Goal: Check status: Check status

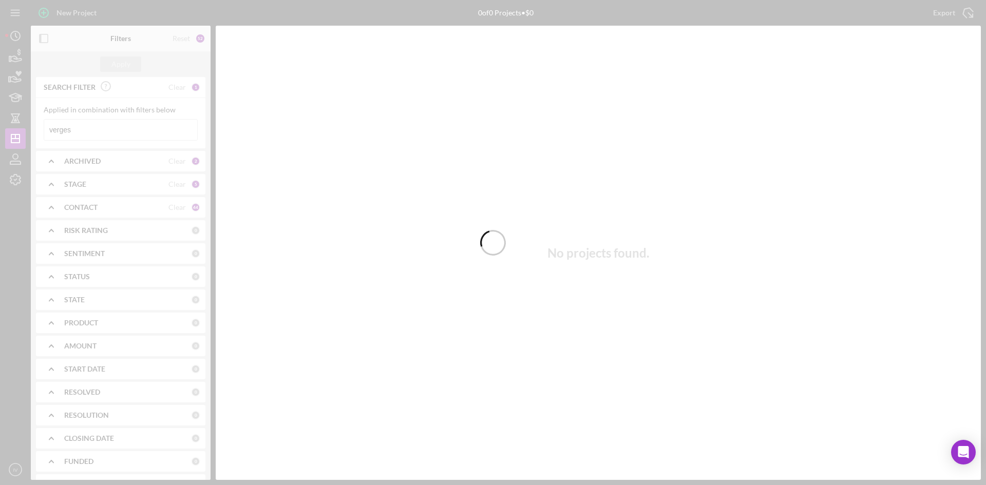
click at [109, 133] on div at bounding box center [493, 242] width 986 height 485
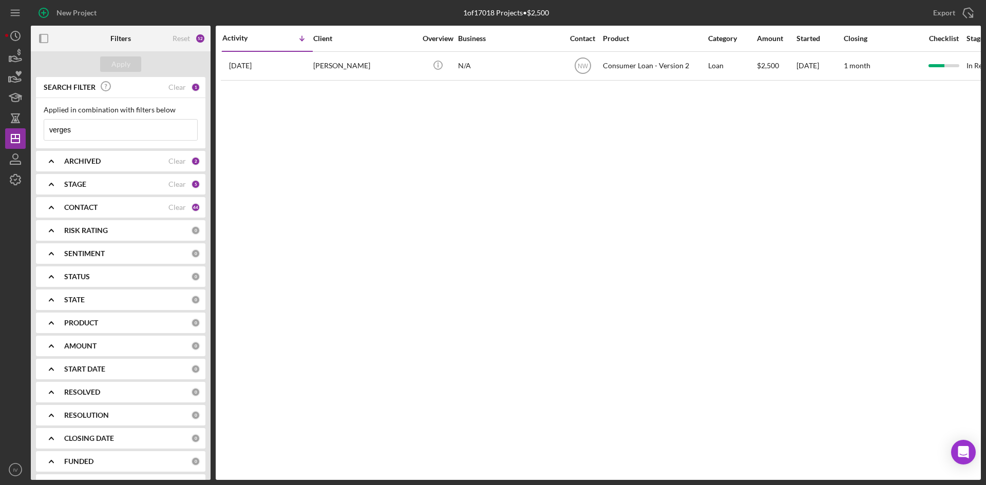
drag, startPoint x: 121, startPoint y: 125, endPoint x: 38, endPoint y: 130, distance: 82.9
click at [0, 121] on html "New Project 1 of 17018 Projects • $2,500 verges Export Icon/Export Filters Rese…" at bounding box center [493, 242] width 986 height 485
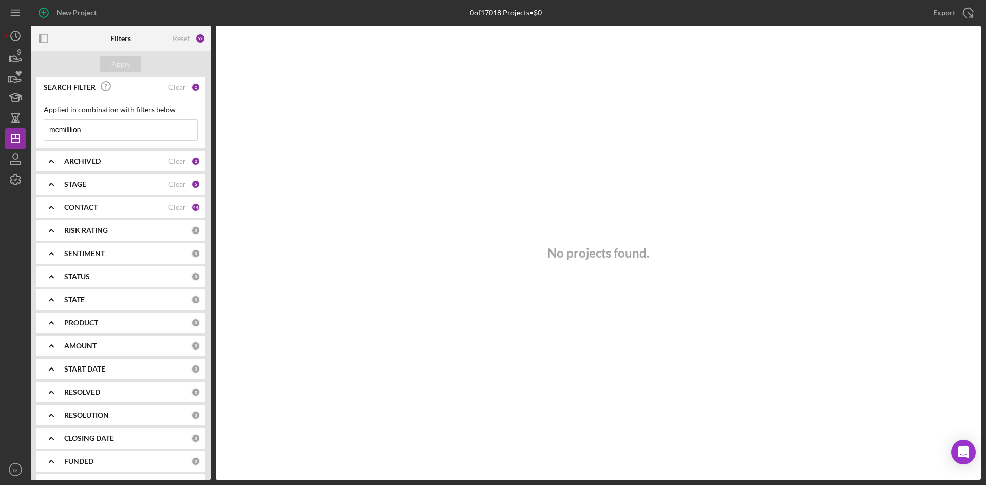
click at [70, 131] on input "mcmilllion" at bounding box center [120, 130] width 153 height 21
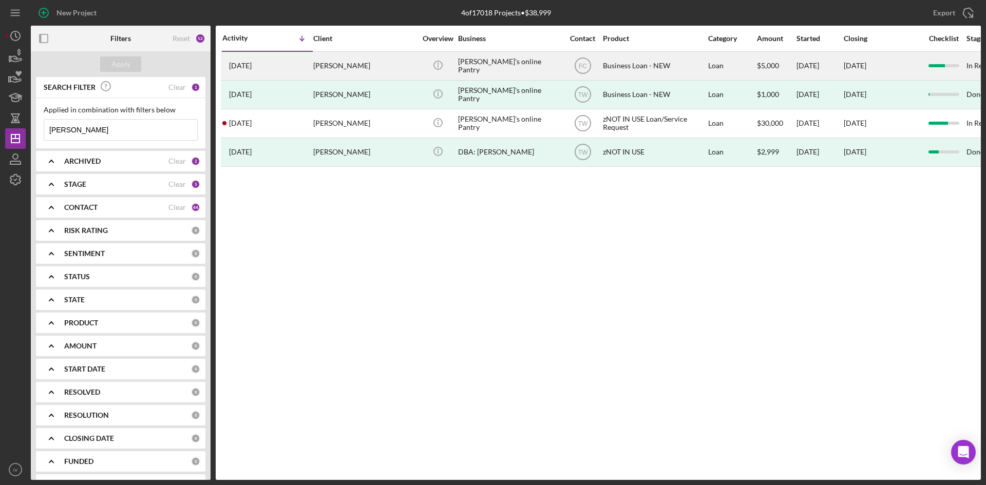
type input "[PERSON_NAME]"
click at [321, 63] on div "[PERSON_NAME]" at bounding box center [364, 65] width 103 height 27
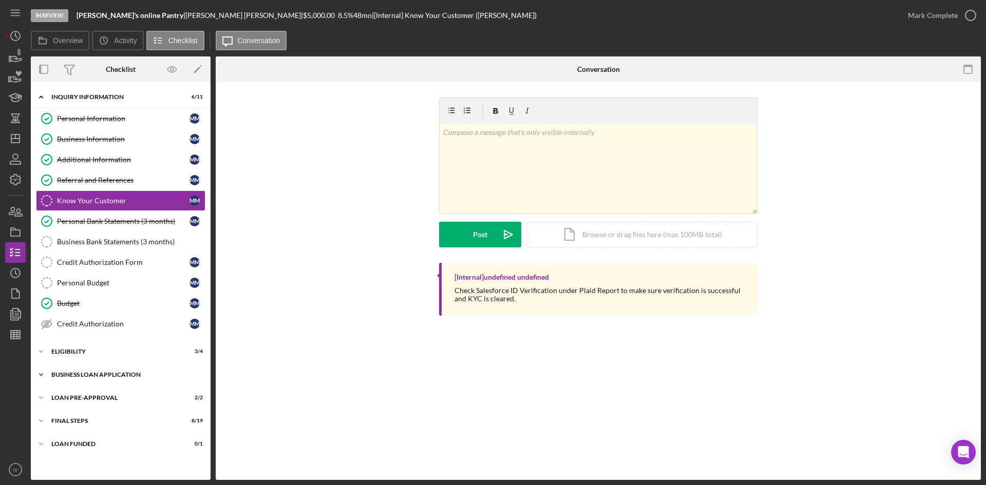
click at [81, 377] on div "BUSINESS LOAN APPLICATION" at bounding box center [124, 375] width 146 height 6
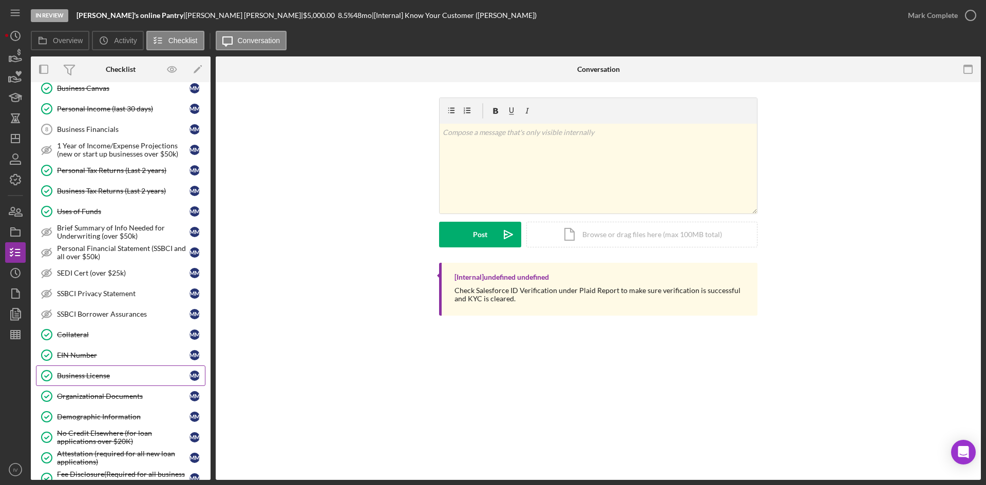
scroll to position [411, 0]
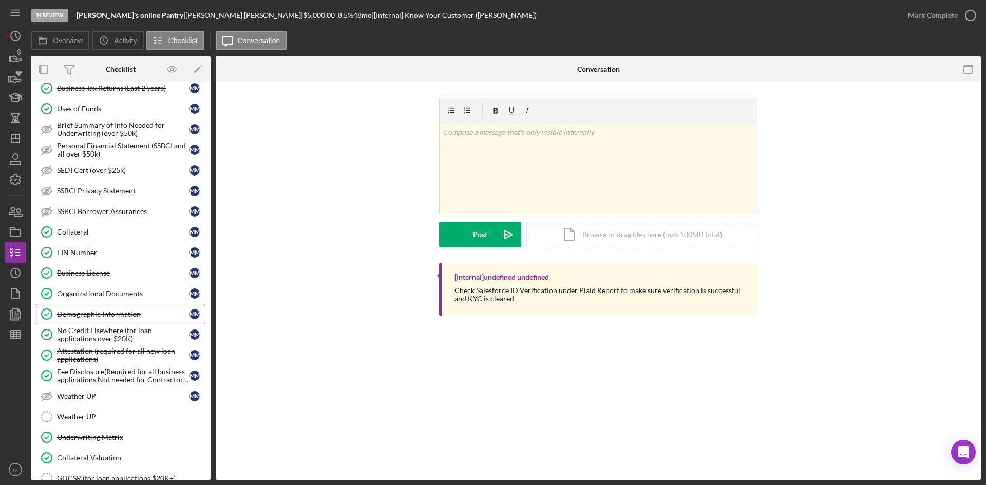
click at [140, 317] on div "Demographic Information" at bounding box center [123, 314] width 132 height 8
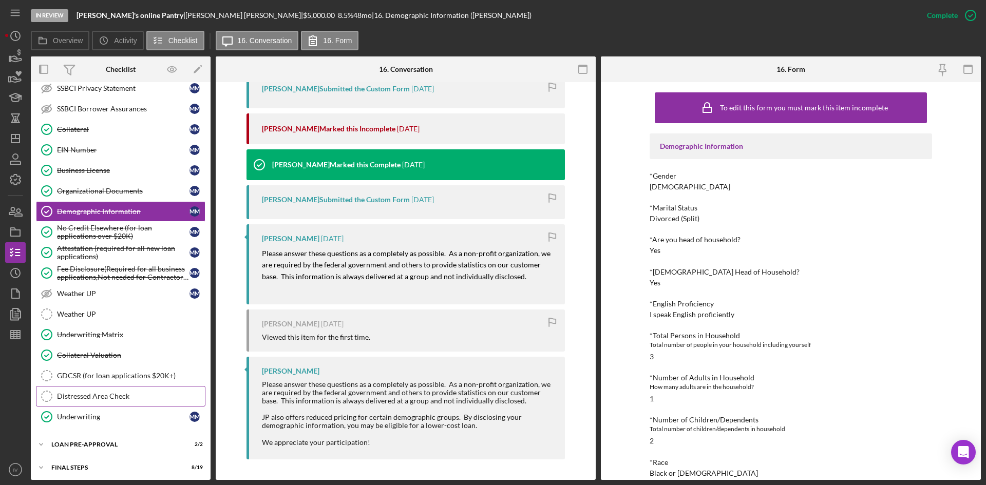
scroll to position [462, 0]
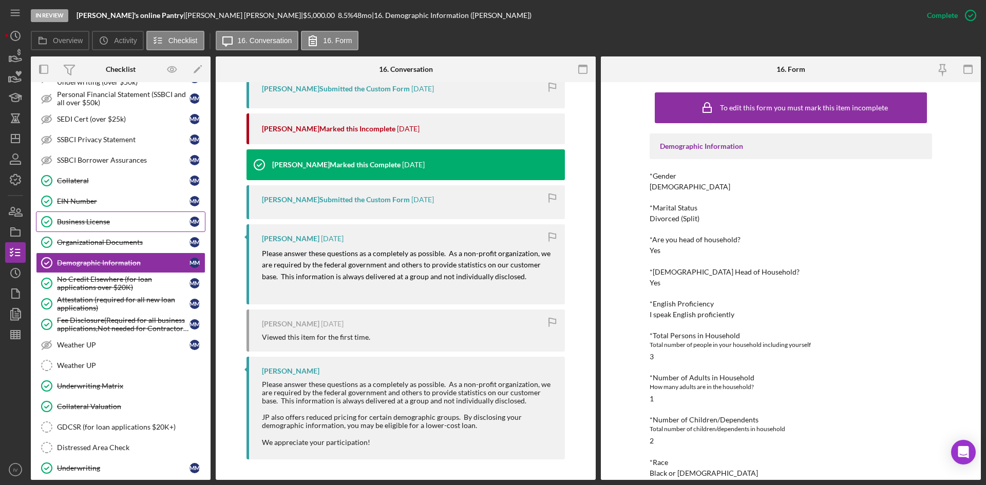
drag, startPoint x: 92, startPoint y: 222, endPoint x: 121, endPoint y: 230, distance: 29.8
click at [92, 222] on div "Business License" at bounding box center [123, 222] width 132 height 8
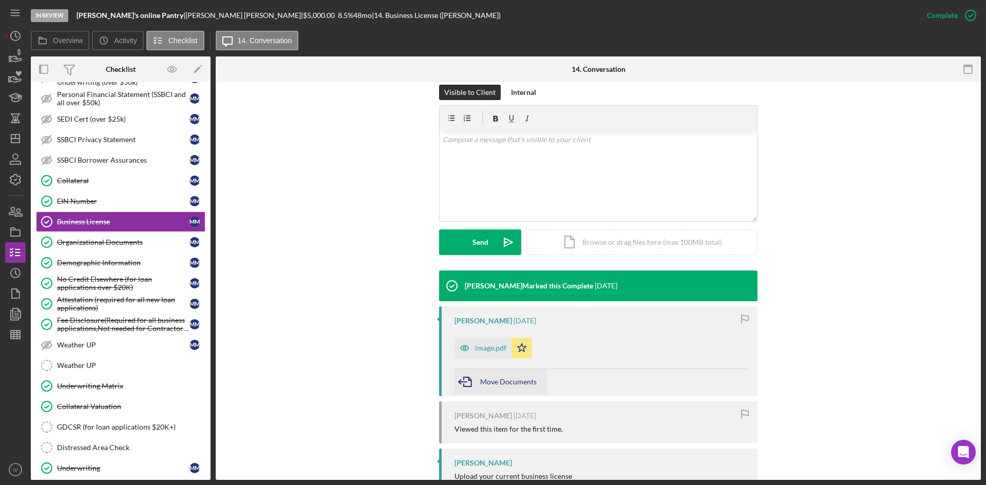
scroll to position [188, 0]
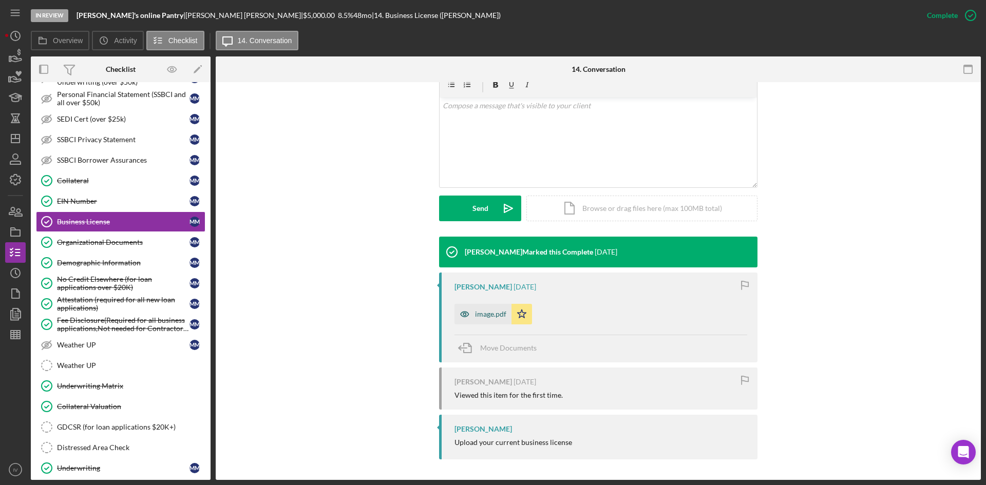
click at [490, 320] on div "image.pdf" at bounding box center [482, 314] width 57 height 21
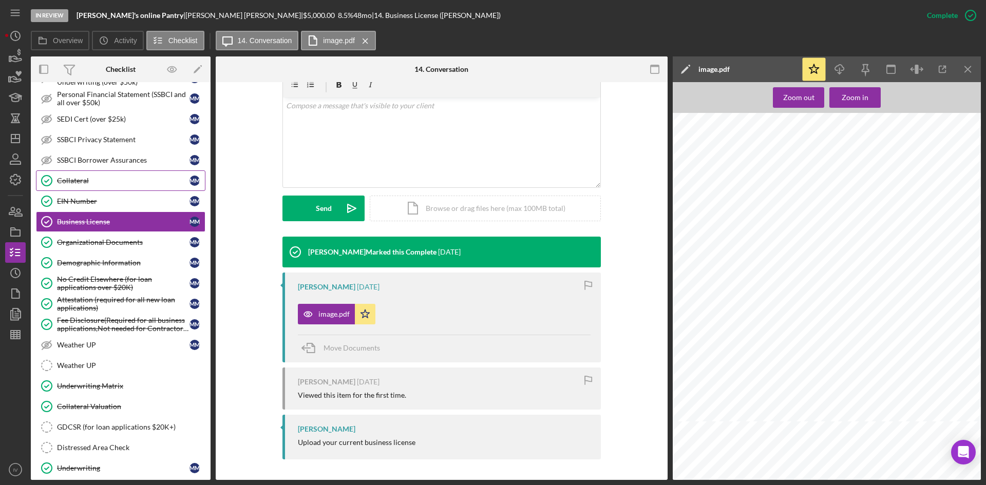
scroll to position [257, 0]
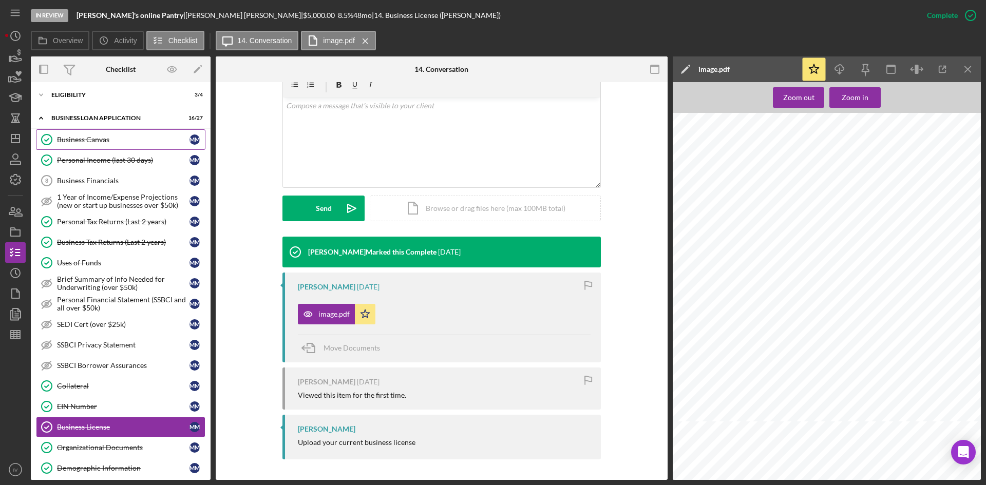
click at [117, 142] on div "Business Canvas" at bounding box center [123, 140] width 132 height 8
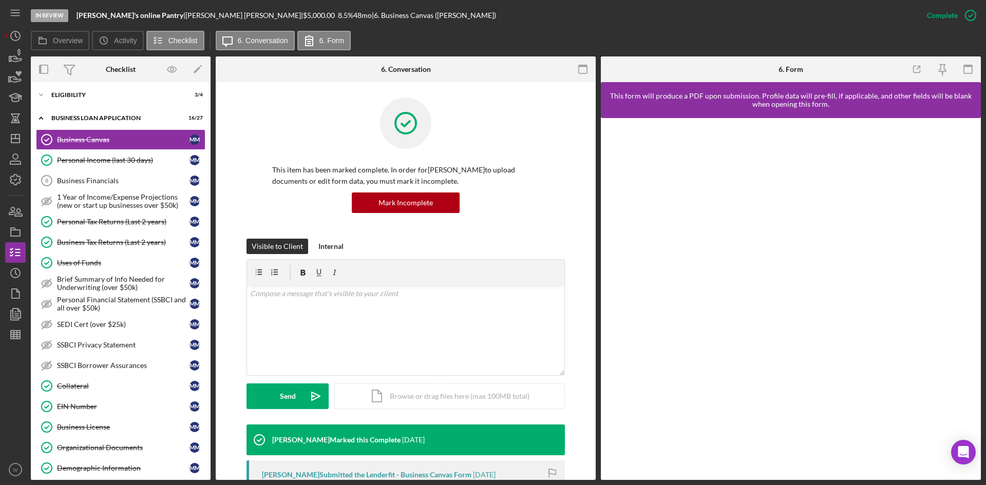
scroll to position [154, 0]
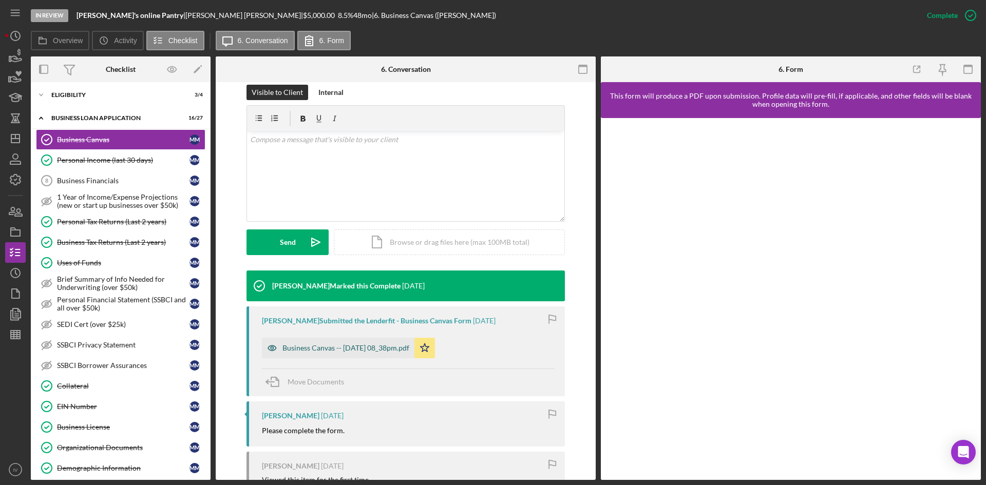
click at [359, 348] on div "Business Canvas -- [DATE] 08_38pm.pdf" at bounding box center [345, 348] width 127 height 8
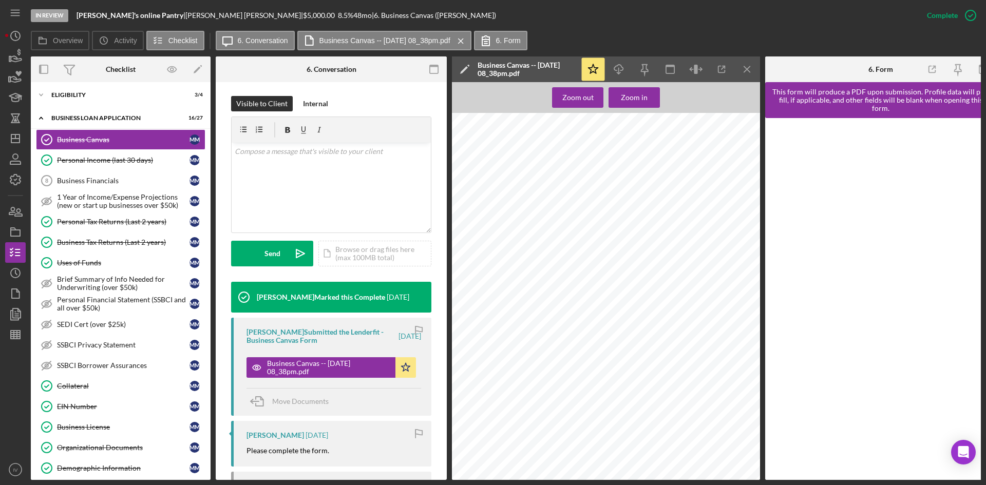
scroll to position [50, 0]
click at [78, 386] on div "Collateral" at bounding box center [123, 386] width 132 height 8
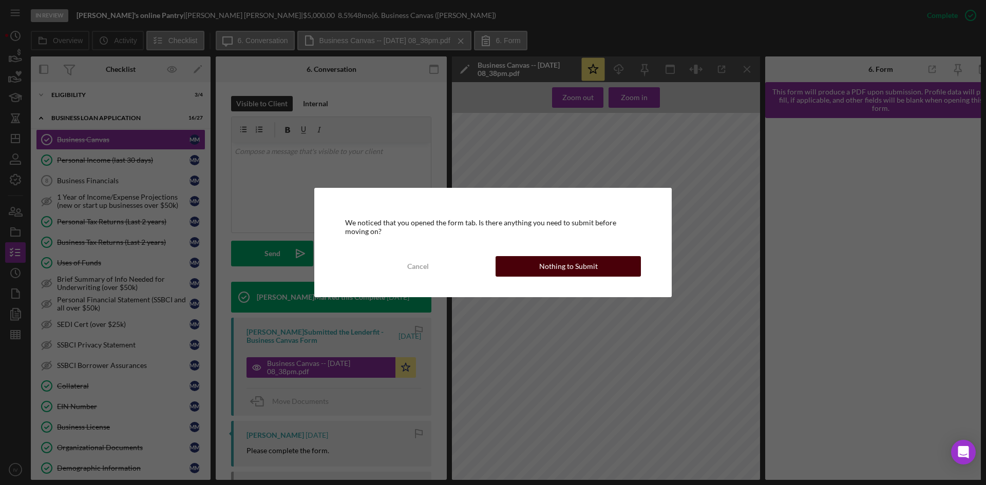
click at [532, 265] on button "Nothing to Submit" at bounding box center [567, 266] width 145 height 21
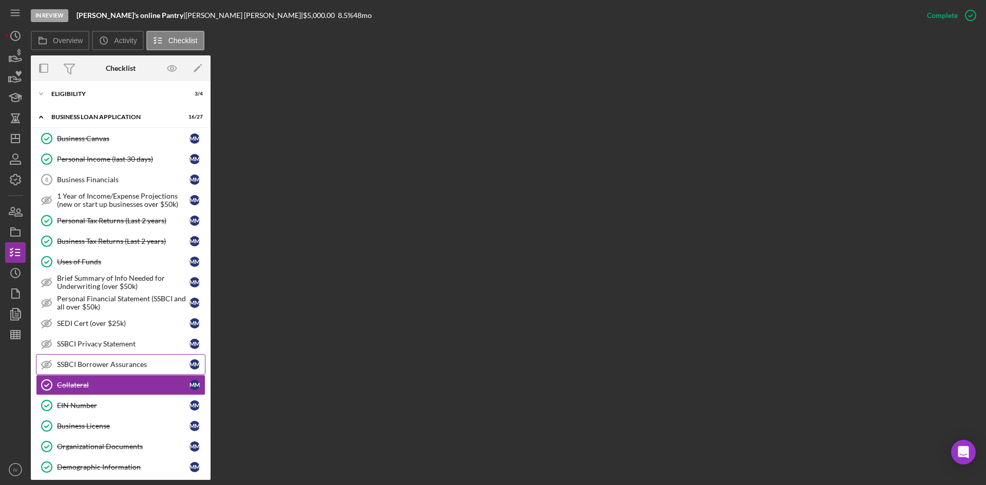
click at [117, 362] on div "SSBCI Borrower Assurances" at bounding box center [123, 364] width 132 height 8
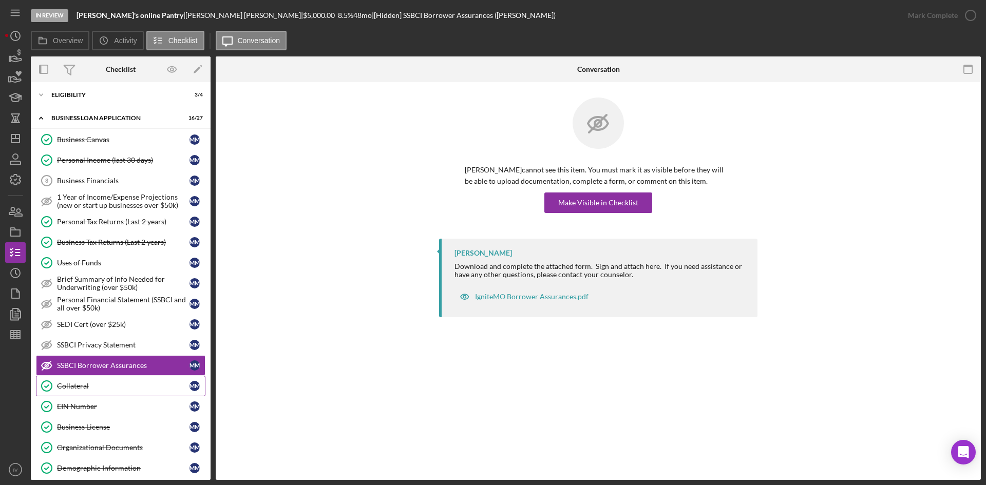
click at [77, 385] on div "Collateral" at bounding box center [123, 386] width 132 height 8
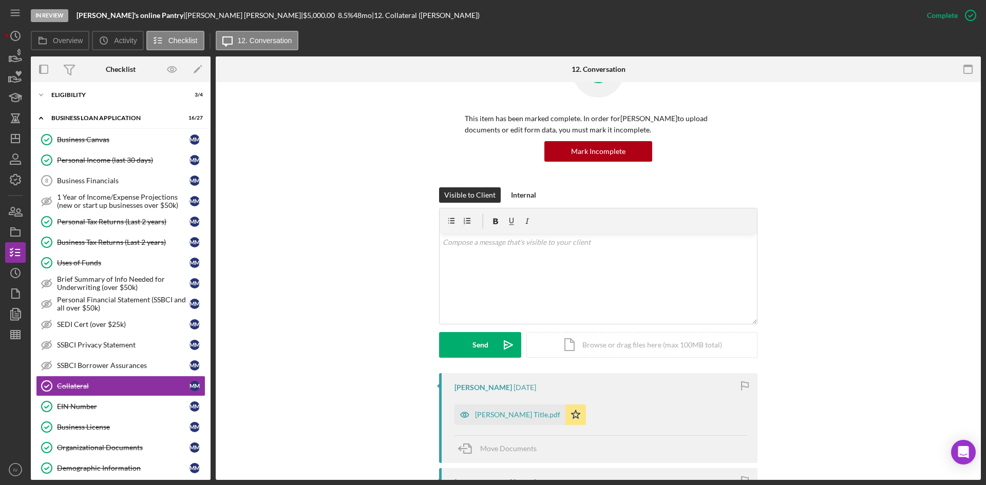
scroll to position [103, 0]
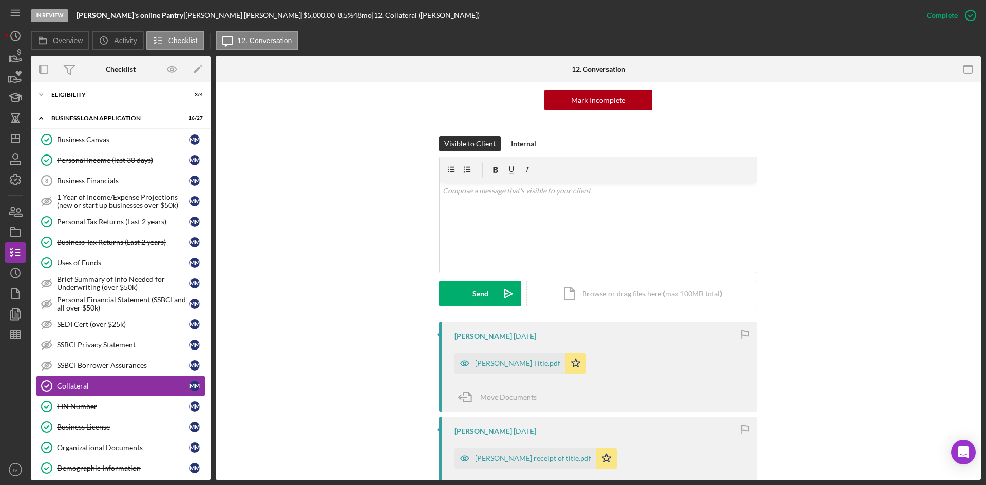
click at [506, 364] on div "[PERSON_NAME] Title.pdf" at bounding box center [517, 363] width 85 height 8
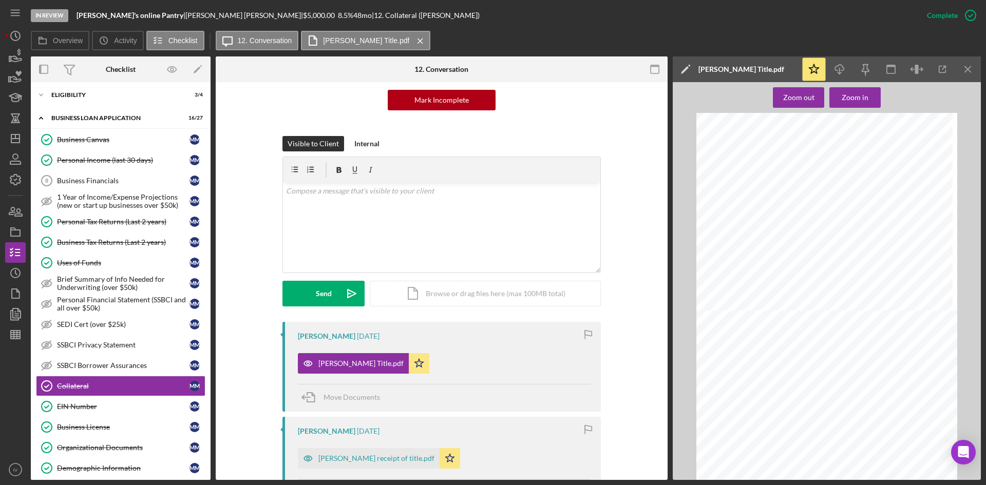
scroll to position [359, 0]
click at [849, 98] on div "Zoom in" at bounding box center [855, 97] width 27 height 21
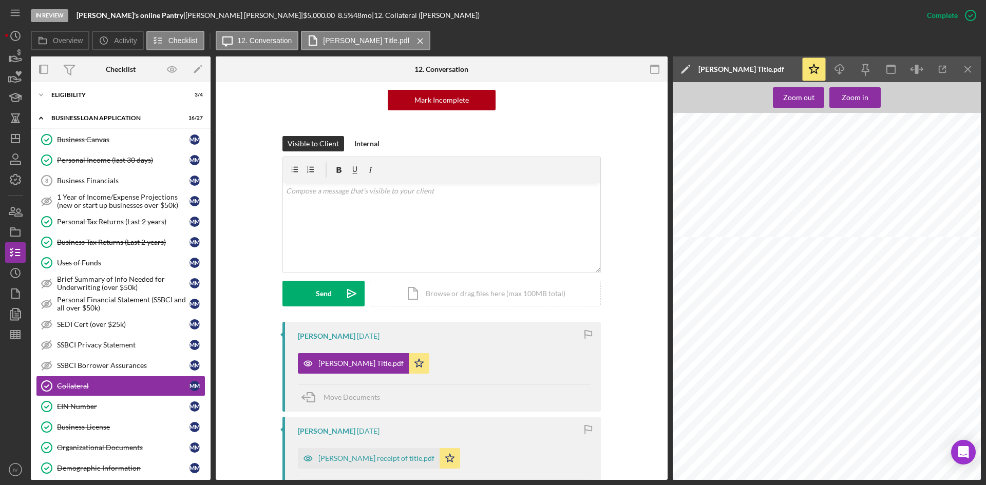
drag, startPoint x: 380, startPoint y: 466, endPoint x: 403, endPoint y: 473, distance: 23.7
click at [380, 466] on div "[PERSON_NAME] receipt of title.pdf" at bounding box center [369, 458] width 142 height 21
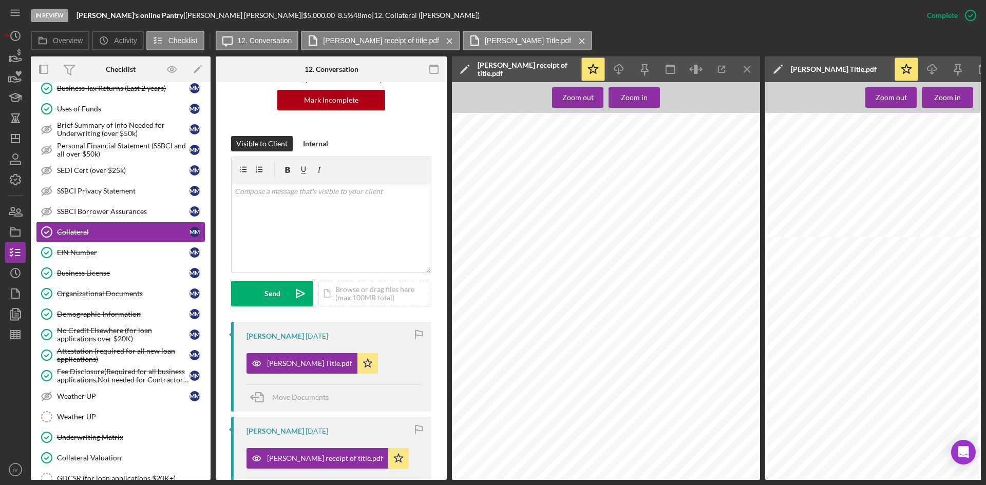
scroll to position [543, 0]
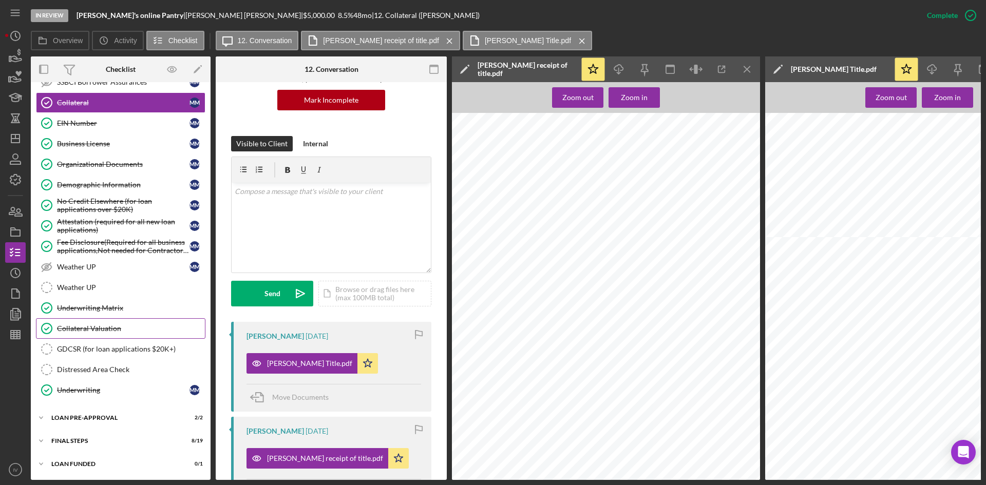
click at [121, 331] on link "Collateral Valuation Collateral Valuation" at bounding box center [120, 328] width 169 height 21
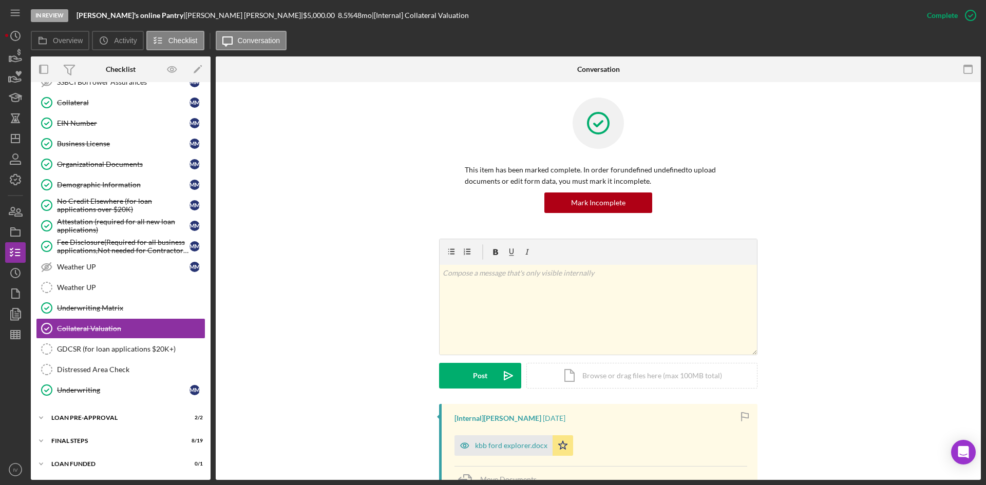
scroll to position [145, 0]
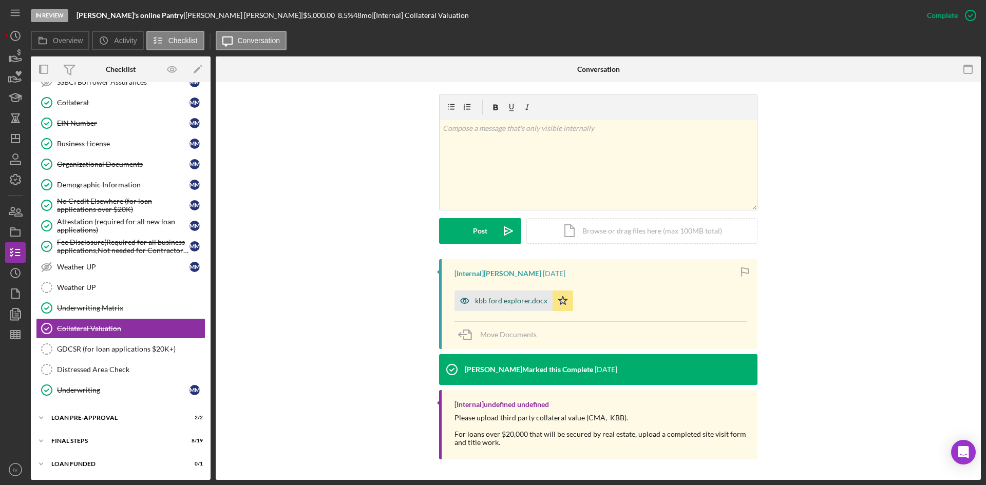
click at [513, 297] on div "kbb ford explorer.docx" at bounding box center [511, 301] width 72 height 8
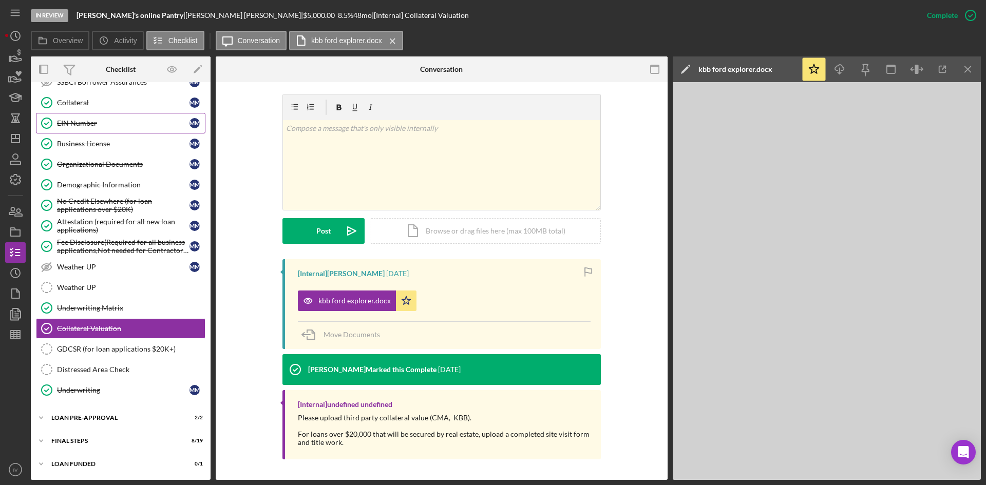
drag, startPoint x: 104, startPoint y: 104, endPoint x: 125, endPoint y: 130, distance: 34.0
click at [104, 104] on div "Collateral" at bounding box center [123, 103] width 132 height 8
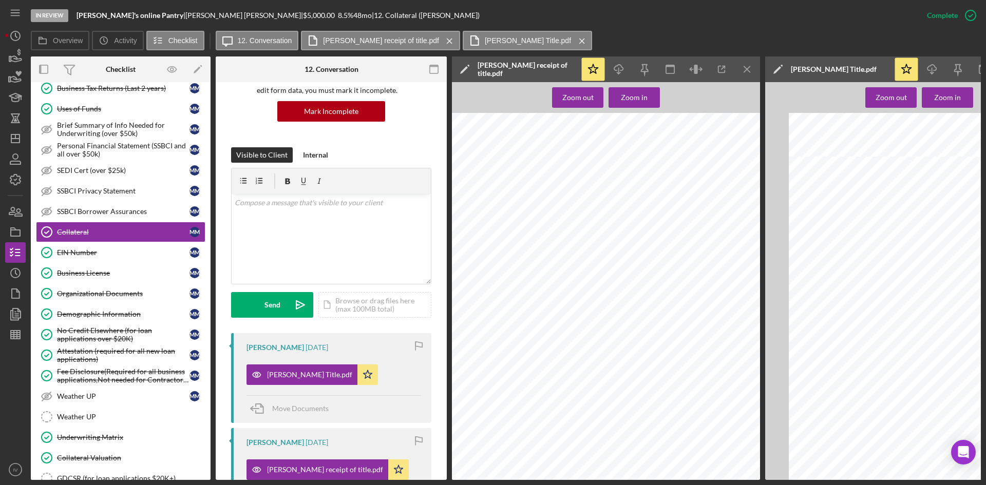
scroll to position [513, 0]
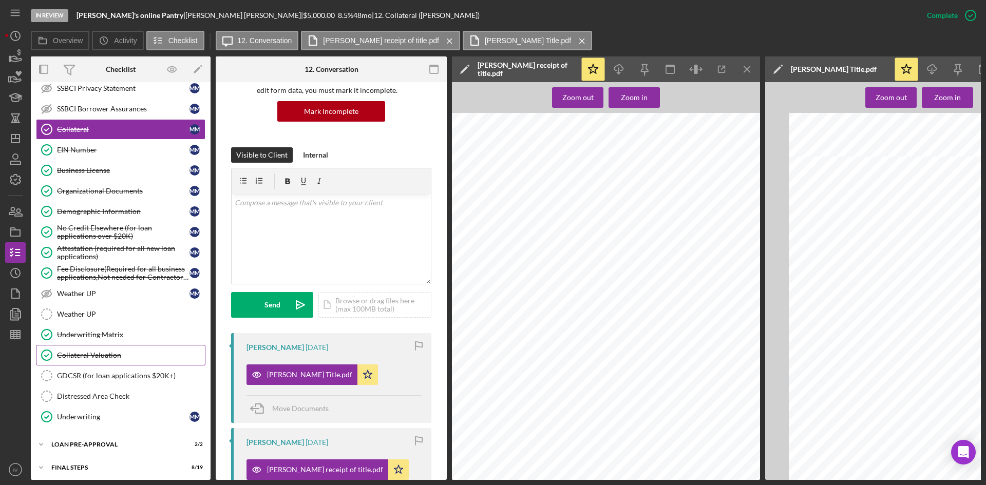
click at [122, 355] on div "Collateral Valuation" at bounding box center [131, 355] width 148 height 8
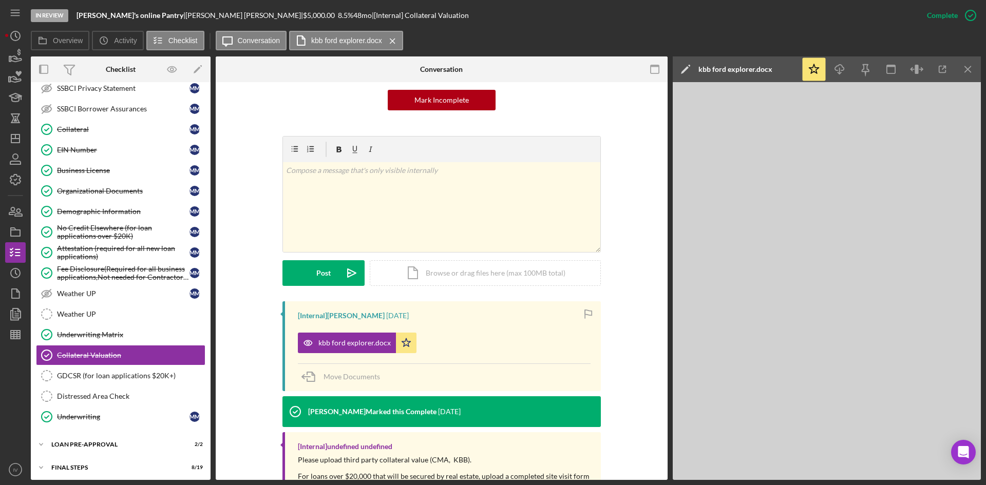
scroll to position [145, 0]
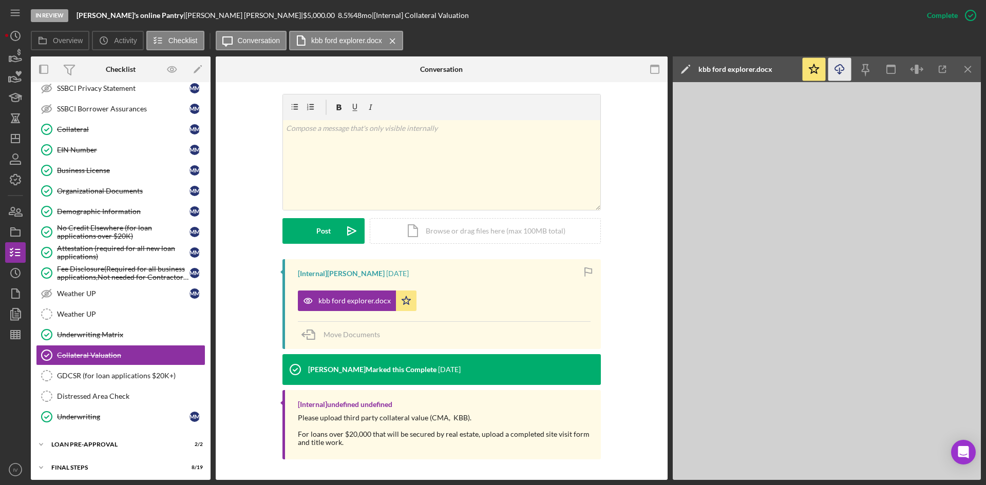
click at [847, 70] on icon "Icon/Download" at bounding box center [839, 69] width 23 height 23
click at [835, 64] on icon "Icon/Download" at bounding box center [839, 69] width 23 height 23
click at [96, 133] on div "Collateral" at bounding box center [123, 129] width 132 height 8
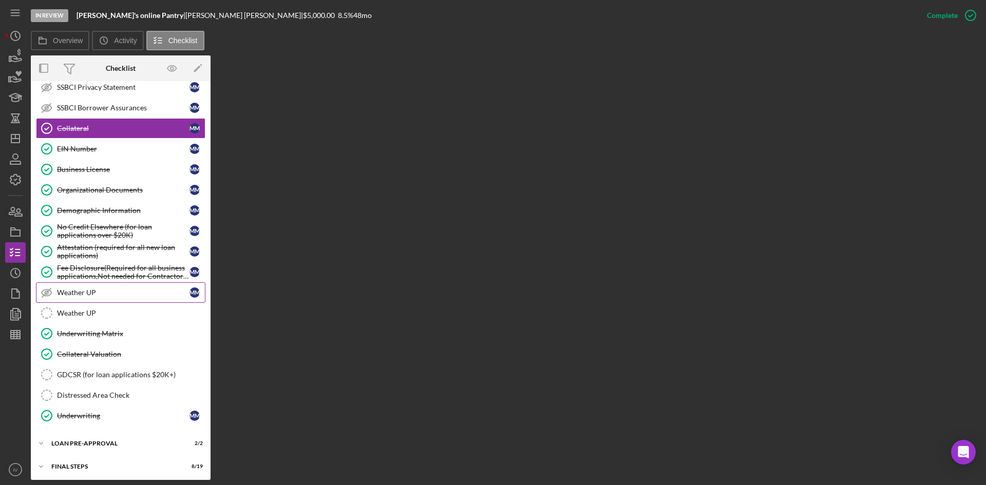
drag, startPoint x: 116, startPoint y: 291, endPoint x: 108, endPoint y: 259, distance: 33.4
click at [116, 291] on div "Weather UP" at bounding box center [123, 293] width 132 height 8
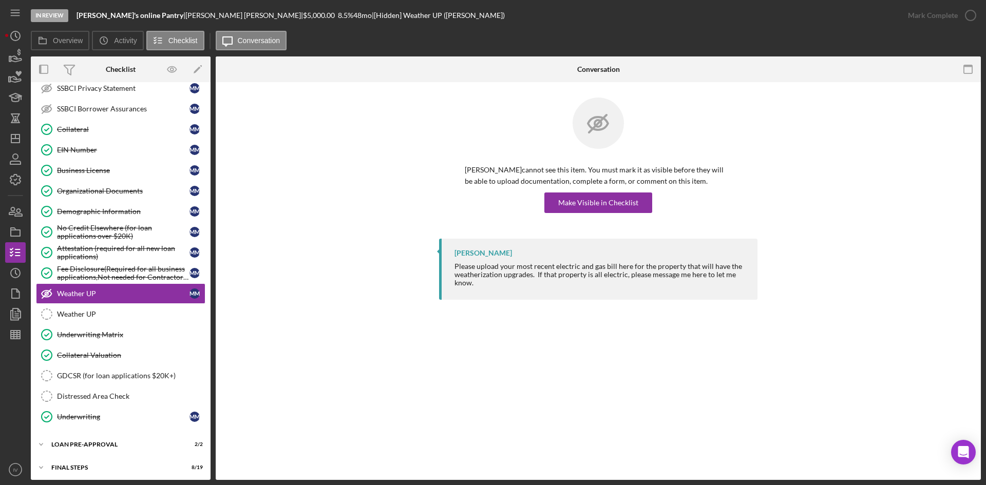
click at [91, 129] on div "Collateral" at bounding box center [123, 129] width 132 height 8
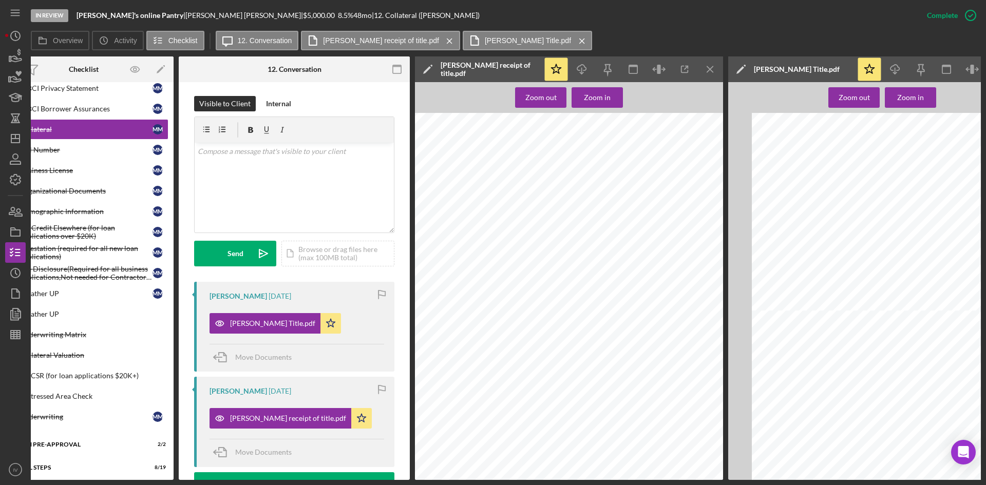
scroll to position [0, 66]
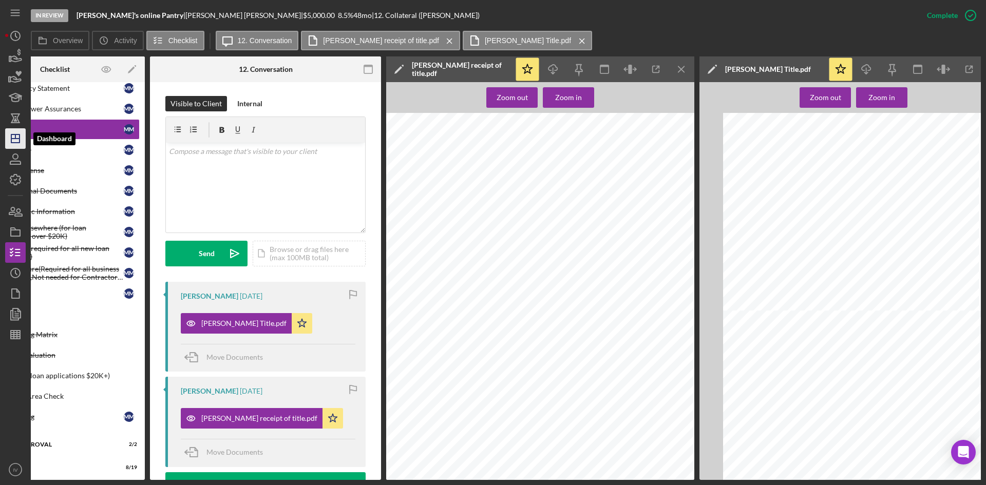
click at [15, 139] on line "button" at bounding box center [15, 137] width 0 height 4
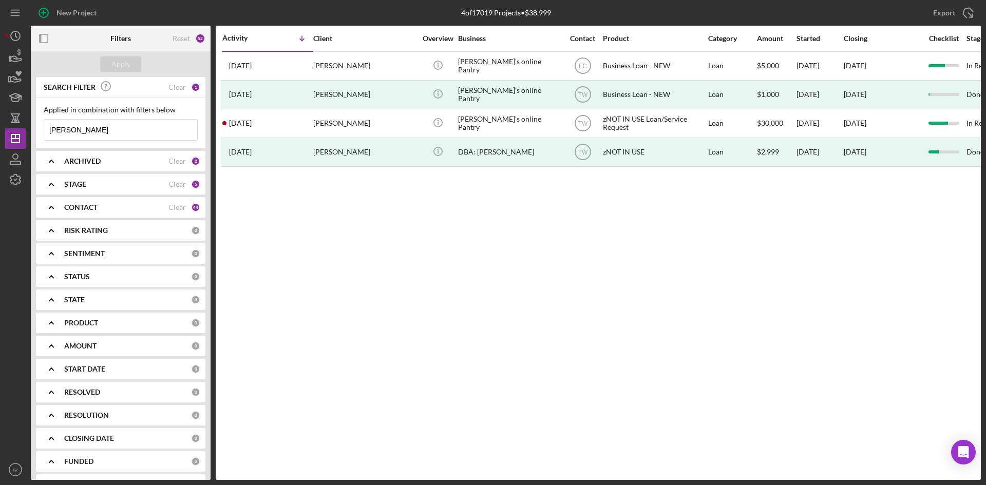
drag, startPoint x: 87, startPoint y: 131, endPoint x: 27, endPoint y: 132, distance: 60.1
click at [27, 132] on div "New Project 4 of 17019 Projects • $38,999 [PERSON_NAME] Export Icon/Export Filt…" at bounding box center [493, 240] width 976 height 480
type input "[PERSON_NAME]"
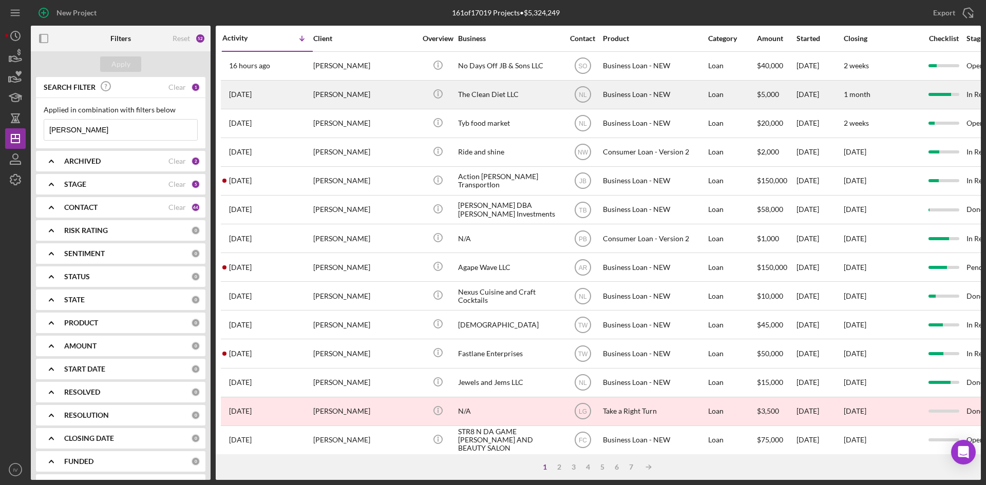
click at [334, 94] on div "[PERSON_NAME]" at bounding box center [364, 94] width 103 height 27
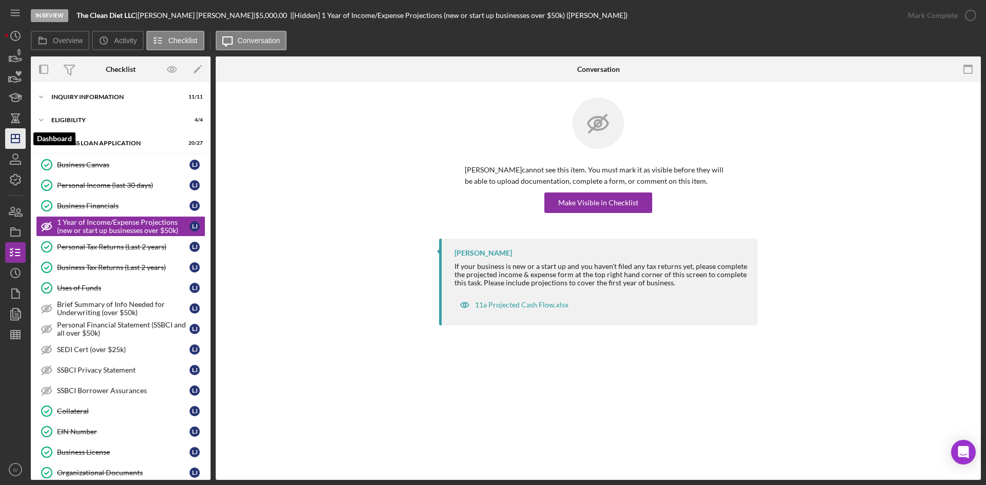
click at [15, 138] on line "button" at bounding box center [15, 137] width 0 height 4
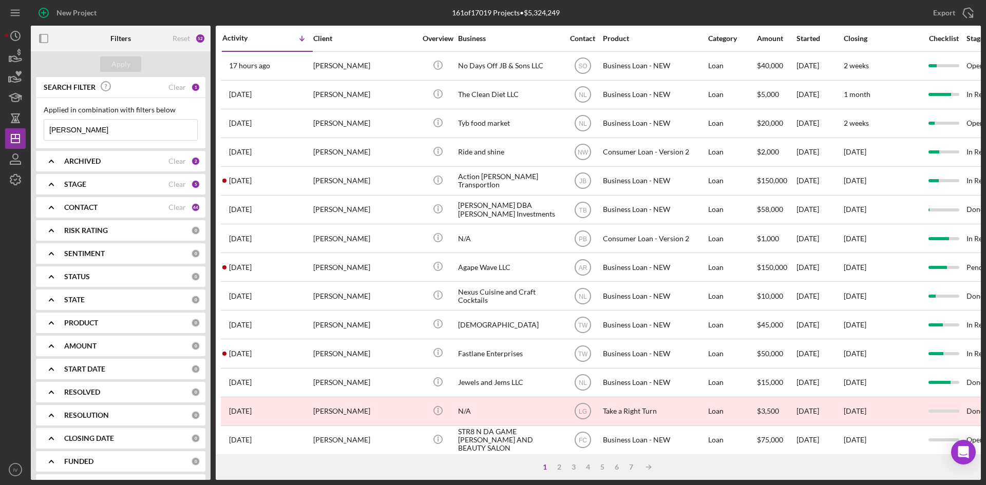
drag, startPoint x: 88, startPoint y: 132, endPoint x: 0, endPoint y: 117, distance: 89.2
click at [0, 117] on div "New Project 161 of 17019 Projects • $5,324,249 [PERSON_NAME] Export Icon/Export…" at bounding box center [493, 242] width 986 height 485
type input "waters"
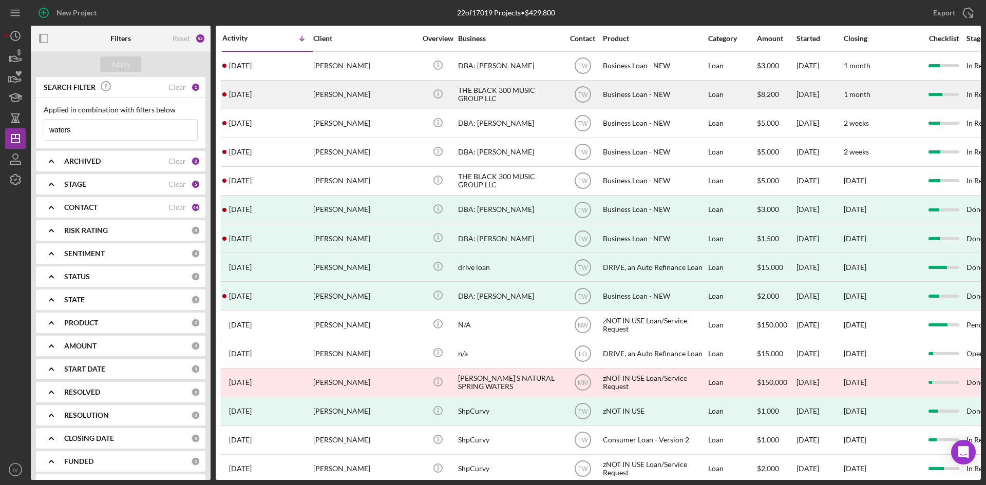
click at [376, 88] on div "[PERSON_NAME]" at bounding box center [364, 94] width 103 height 27
